Goal: Check status: Check status

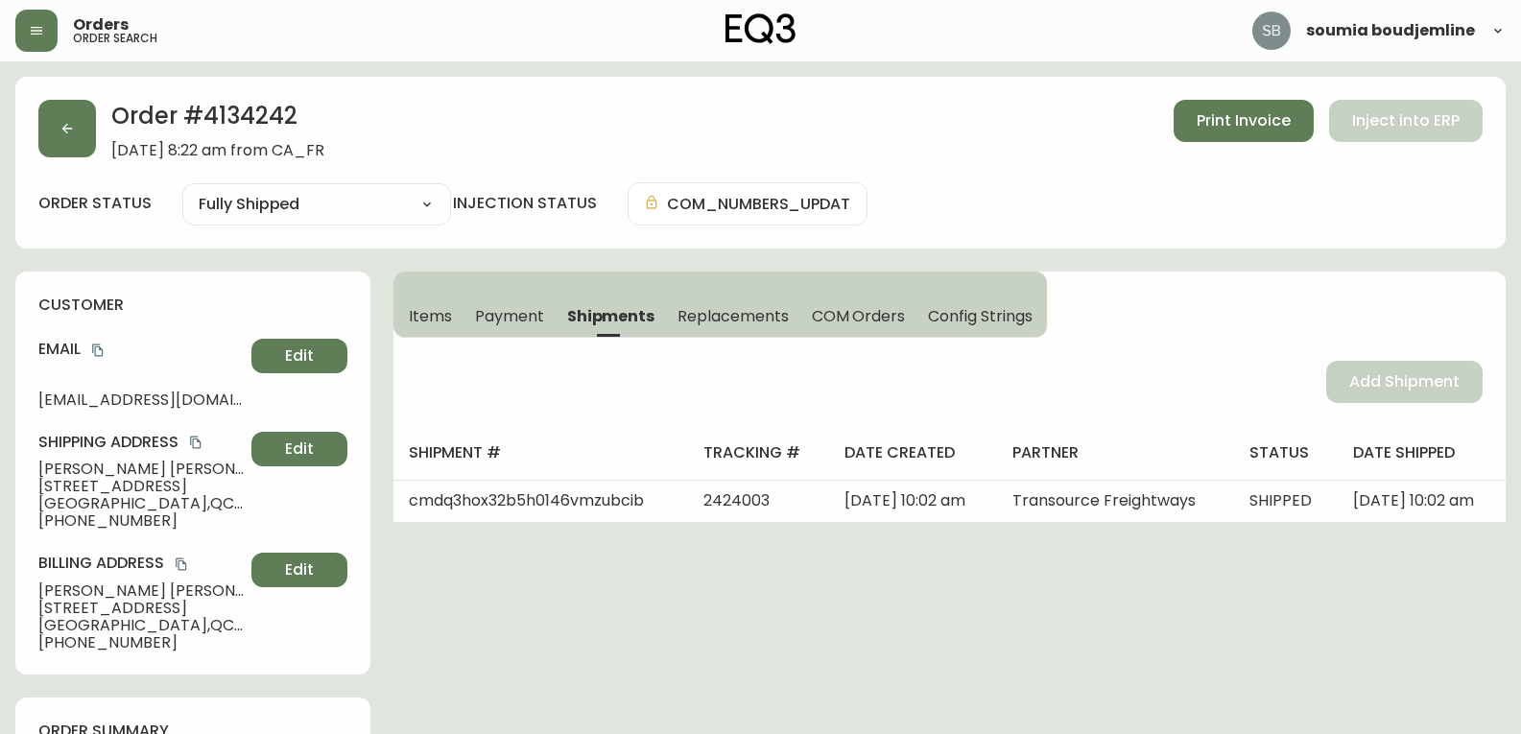
select select "FULLY_SHIPPED"
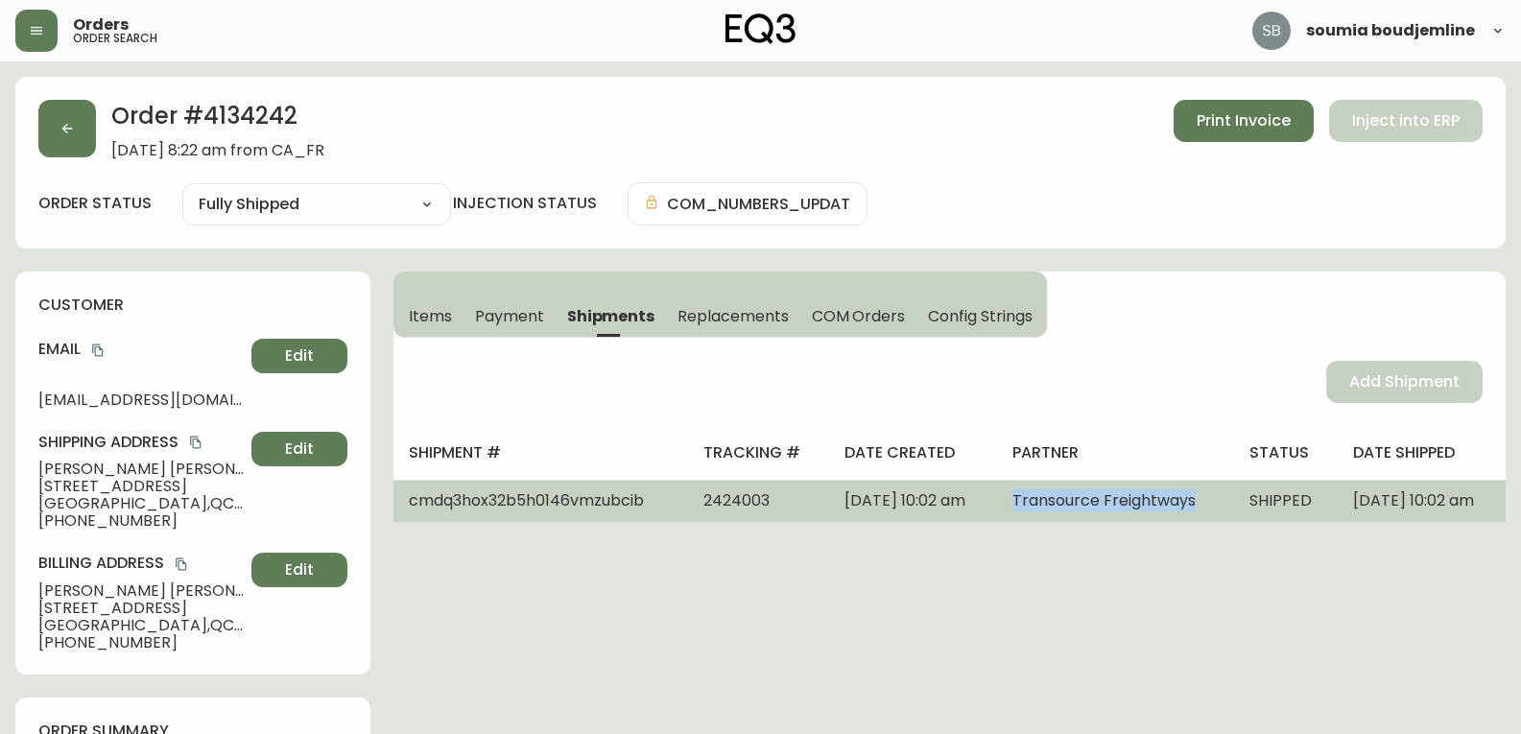
drag, startPoint x: 1111, startPoint y: 517, endPoint x: 1009, endPoint y: 502, distance: 103.8
click at [1009, 502] on td "Transource Freightways" at bounding box center [1115, 501] width 237 height 42
copy span "Transource Freightways"
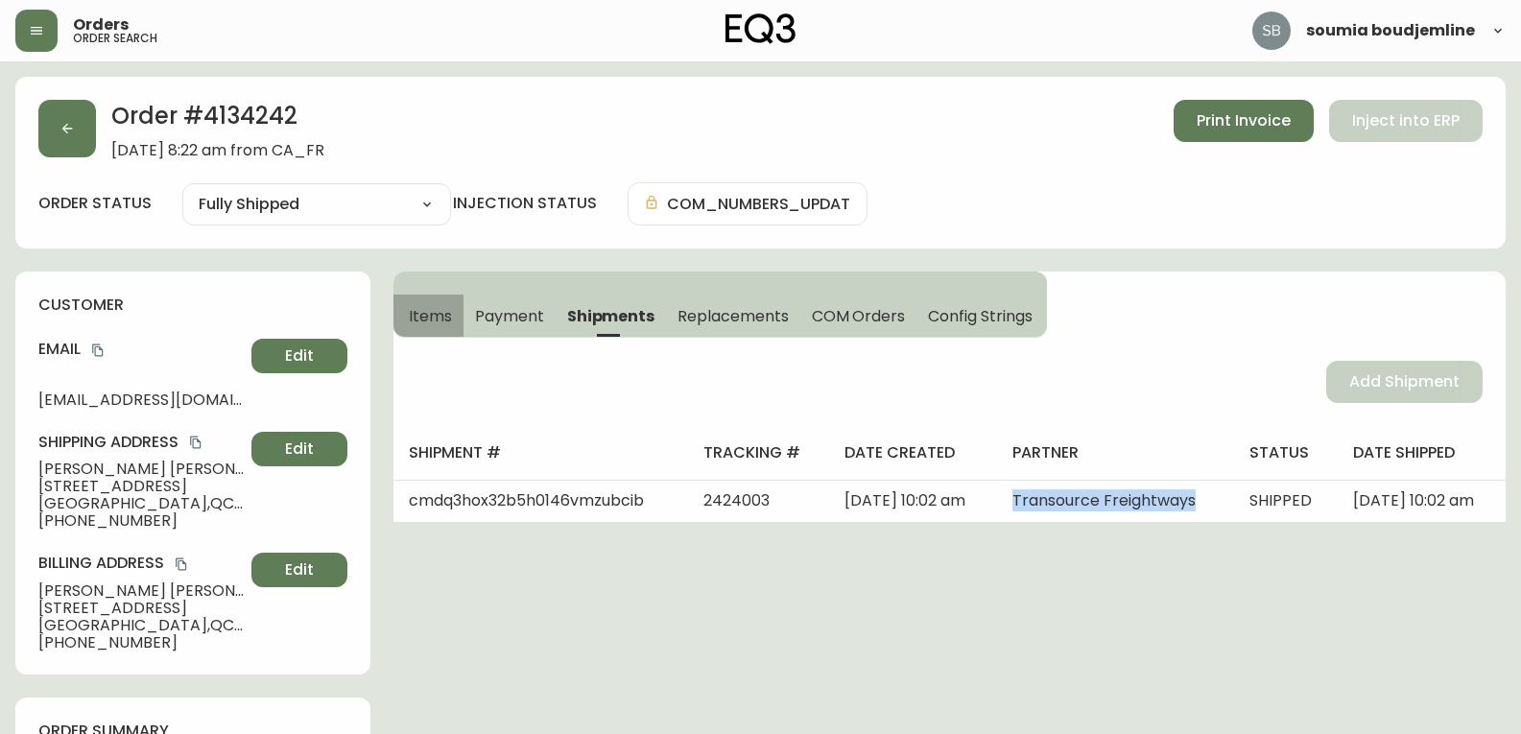
click at [428, 309] on span "Items" at bounding box center [430, 316] width 43 height 20
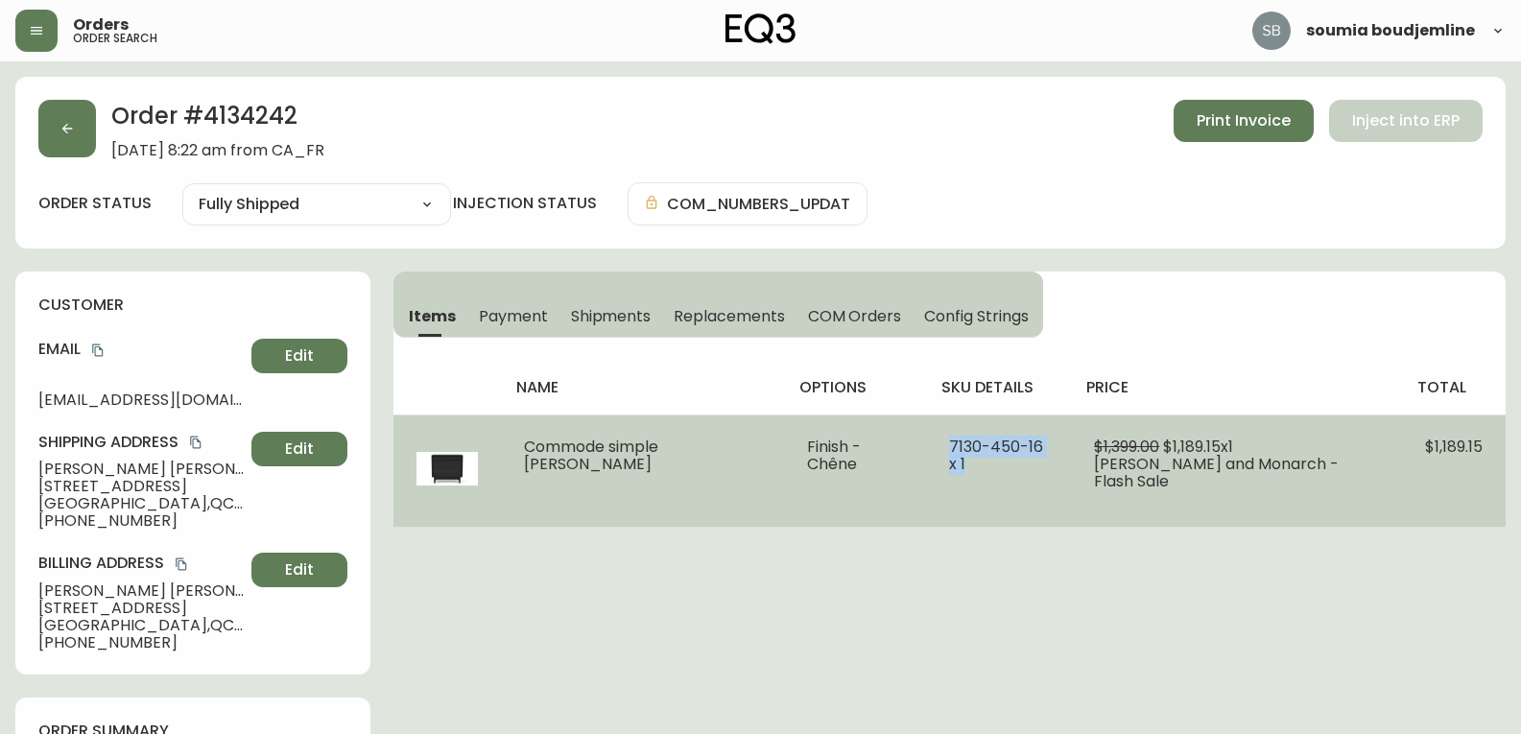
drag, startPoint x: 1060, startPoint y: 446, endPoint x: 939, endPoint y: 445, distance: 120.9
click at [939, 445] on td "7130-450-16 x 1" at bounding box center [998, 471] width 145 height 112
copy span "7130-450-16 x 1"
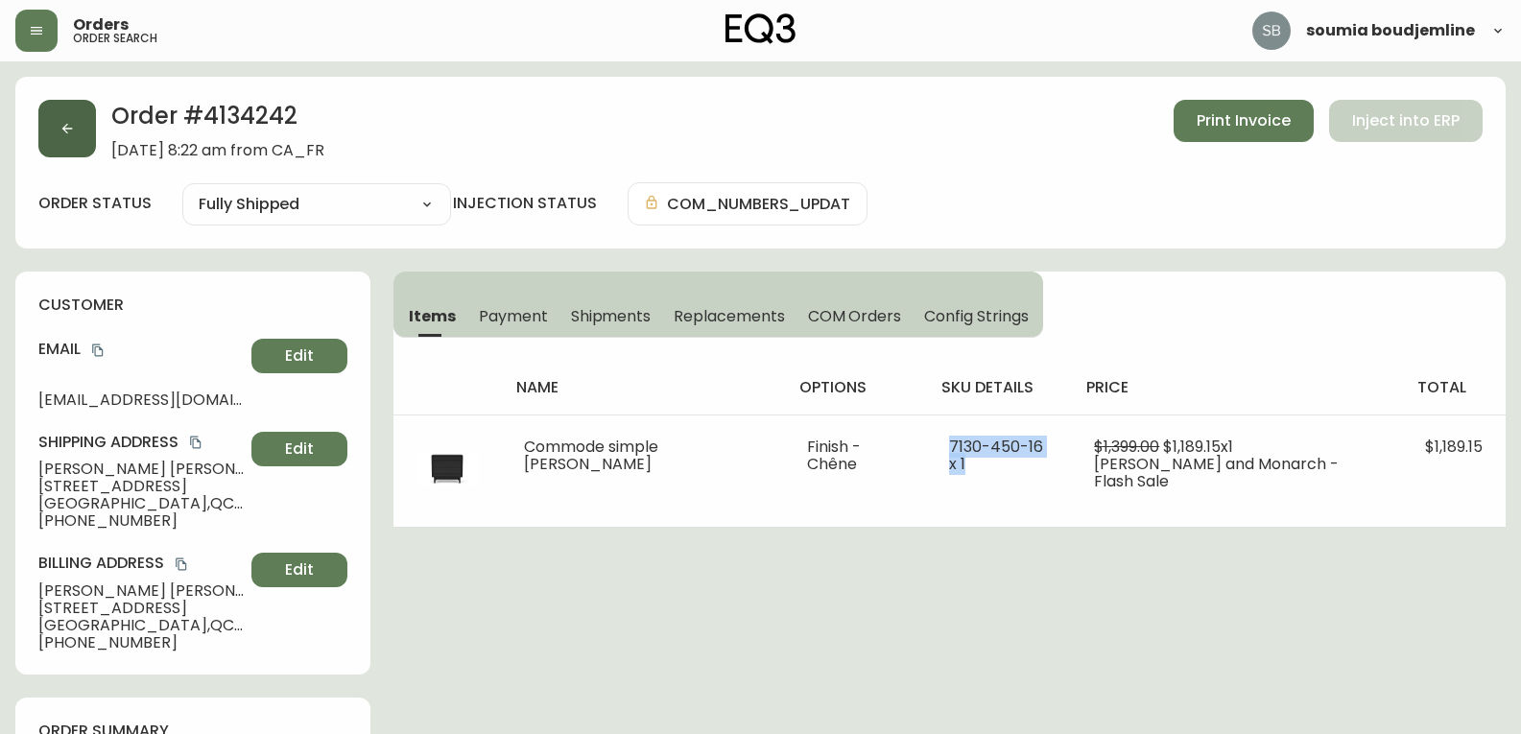
click at [60, 121] on icon "button" at bounding box center [67, 128] width 15 height 15
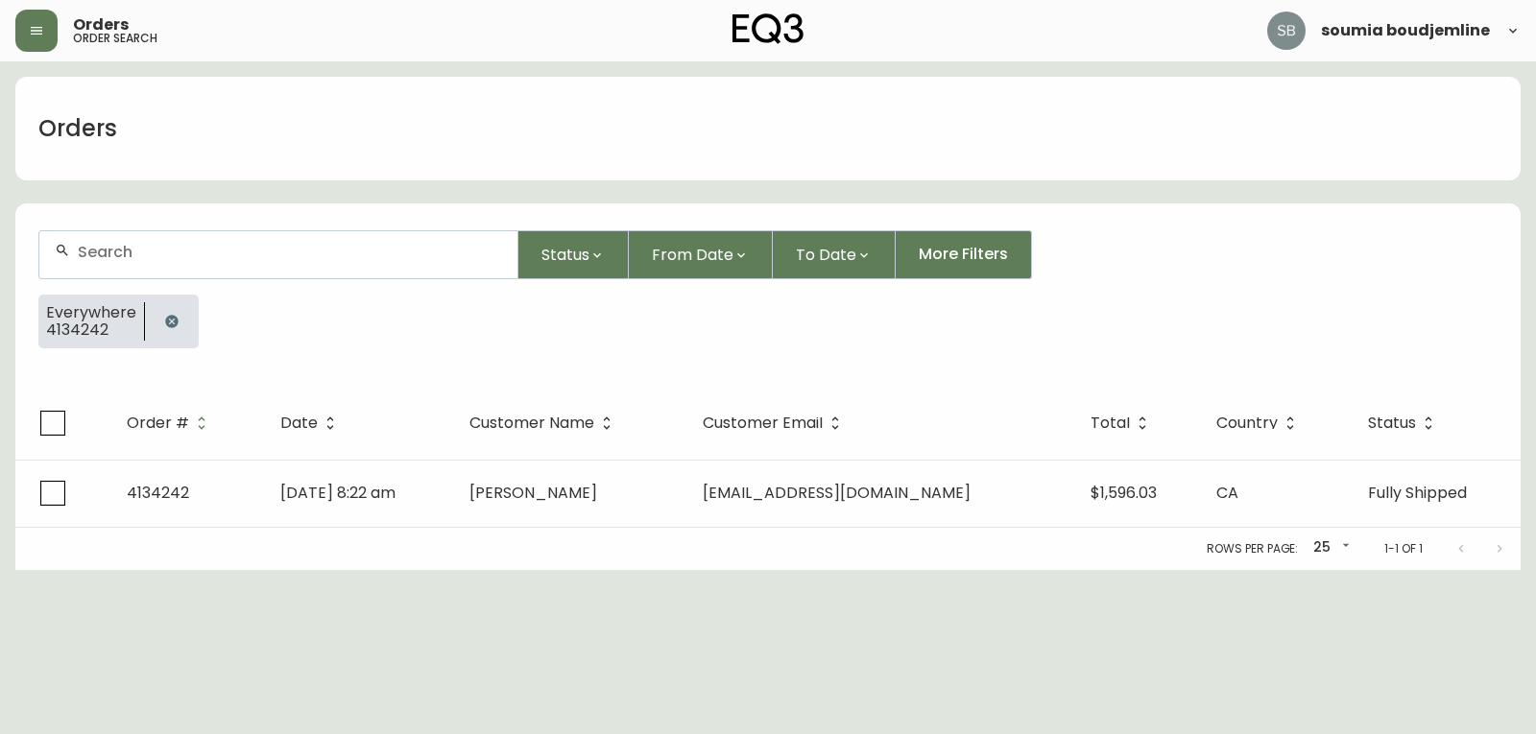
click at [108, 254] on input "text" at bounding box center [290, 252] width 424 height 18
type input "4134353"
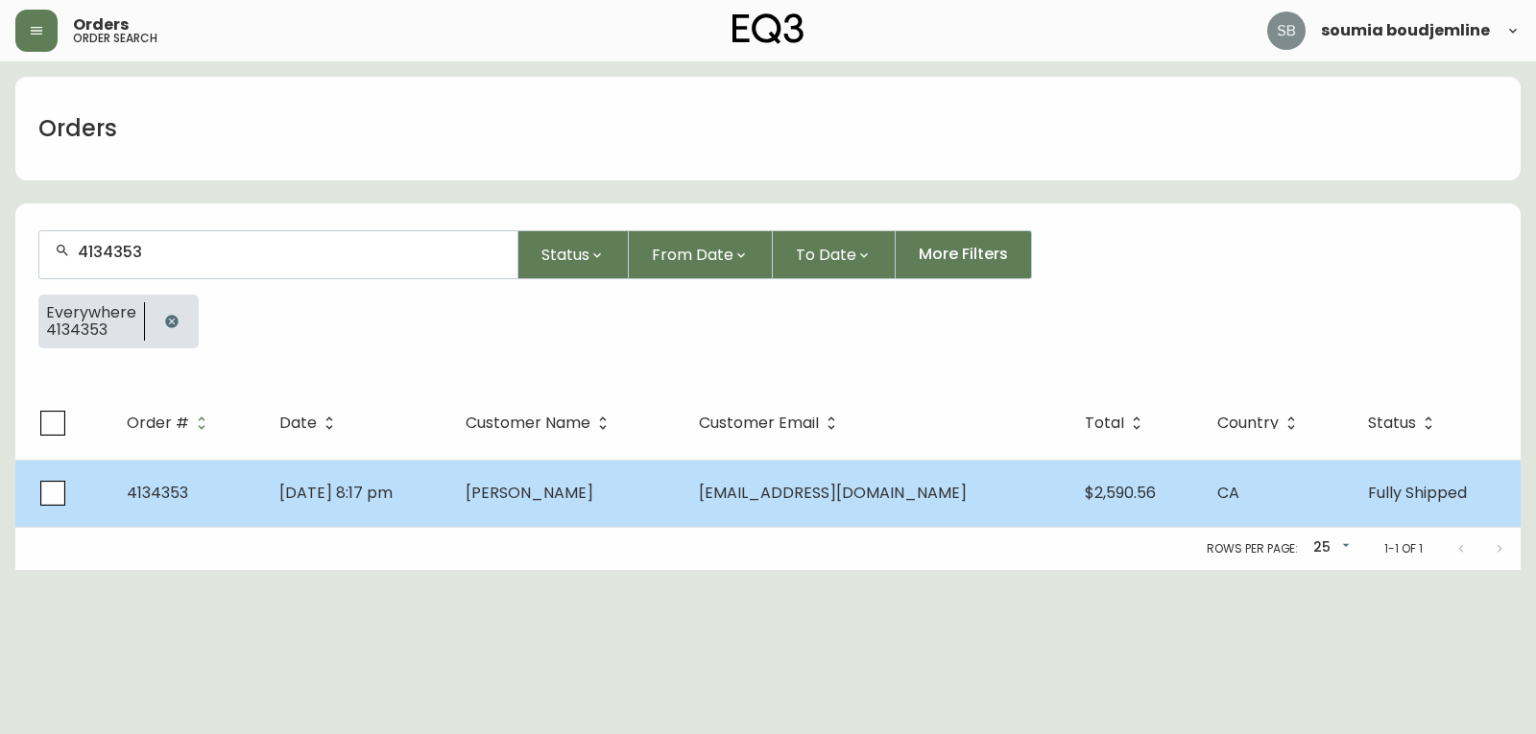
click at [533, 486] on span "[PERSON_NAME]" at bounding box center [530, 493] width 128 height 22
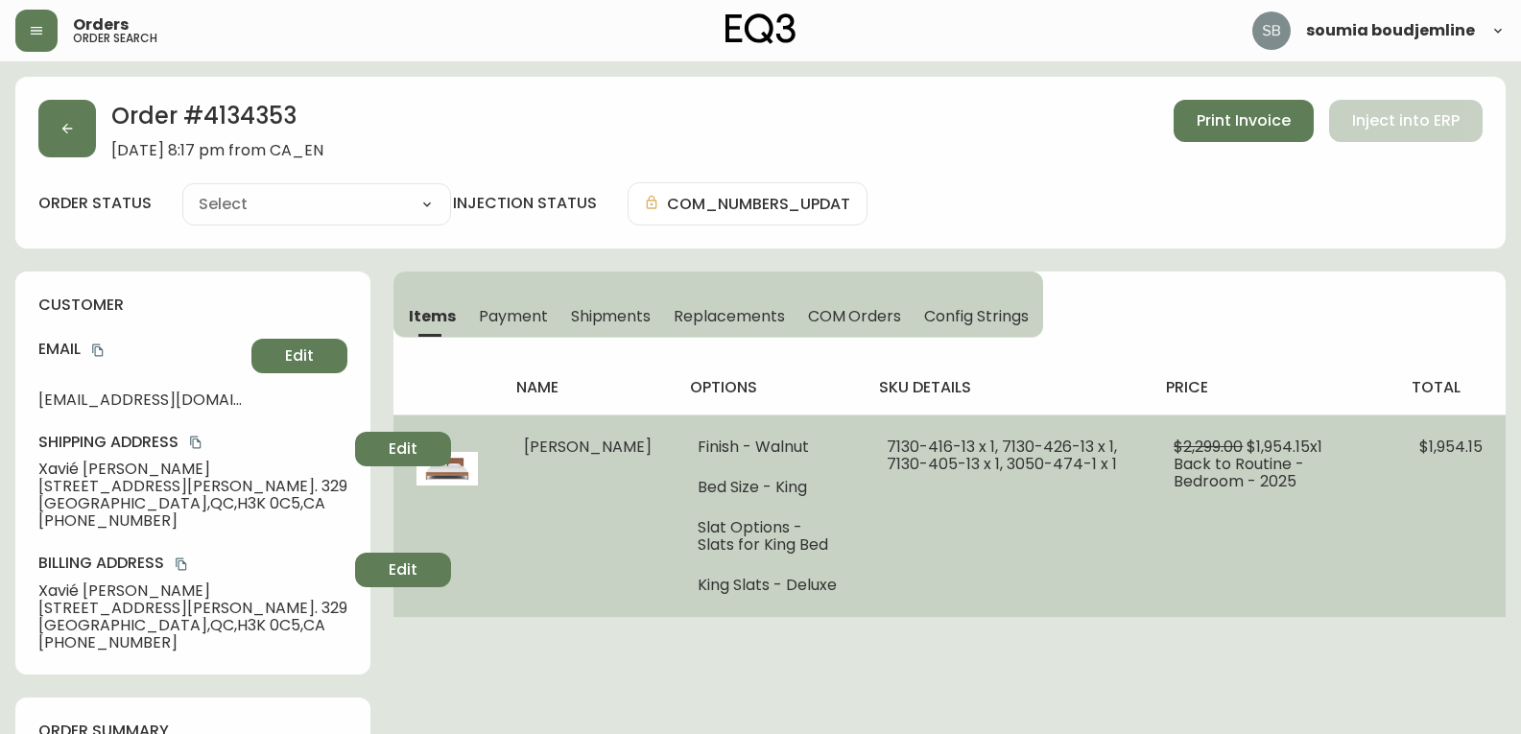
type input "Fully Shipped"
select select "FULLY_SHIPPED"
